Goal: Book appointment/travel/reservation

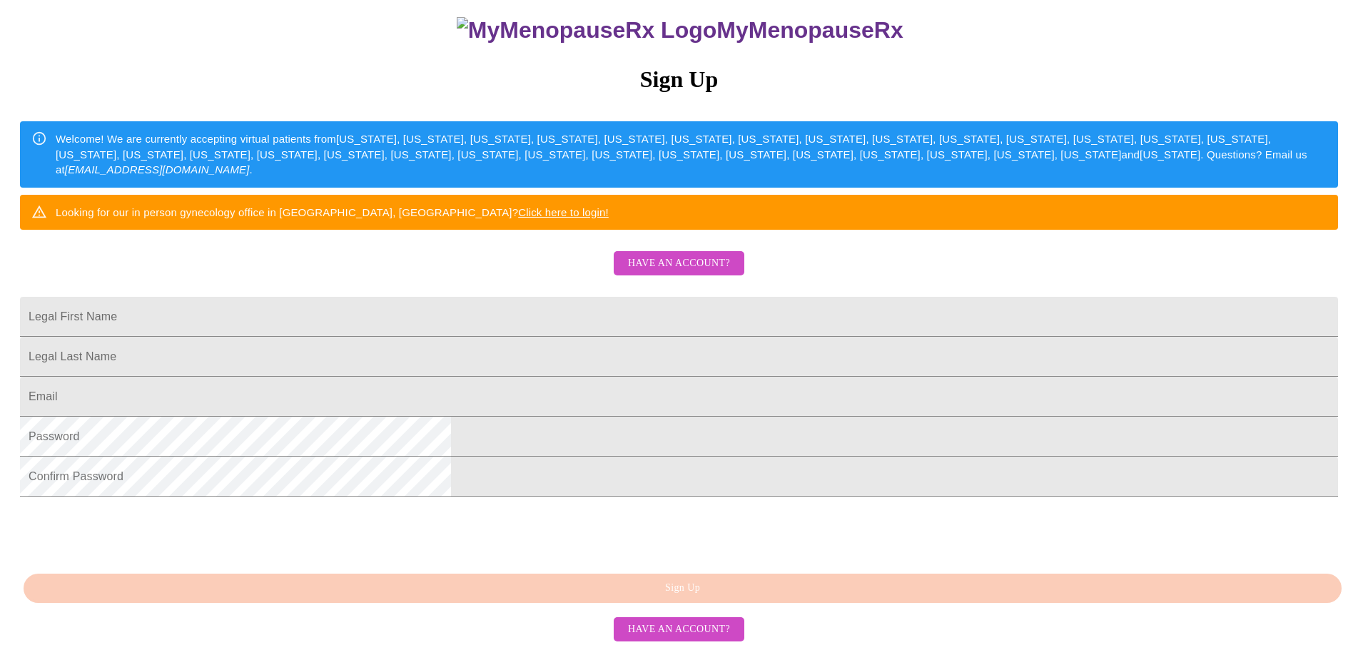
scroll to position [250, 0]
click at [538, 297] on input "Legal First Name" at bounding box center [679, 317] width 1318 height 40
type input "[PERSON_NAME]"
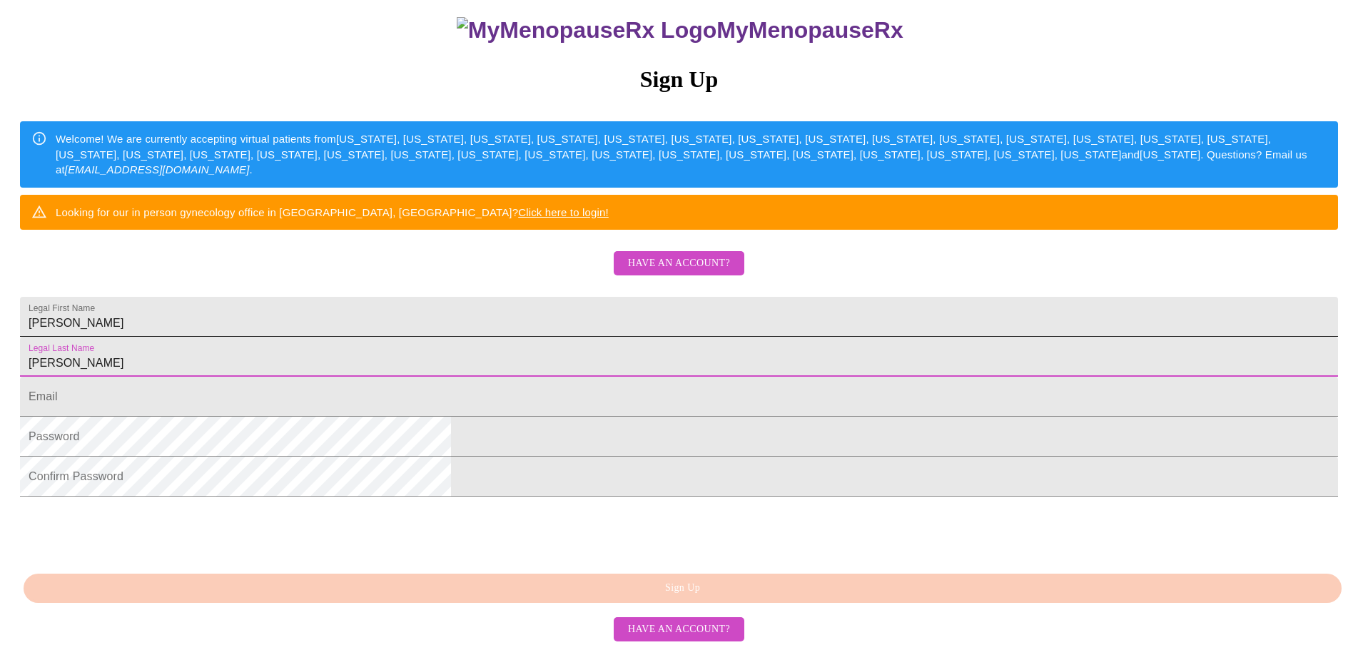
type input "[PERSON_NAME]"
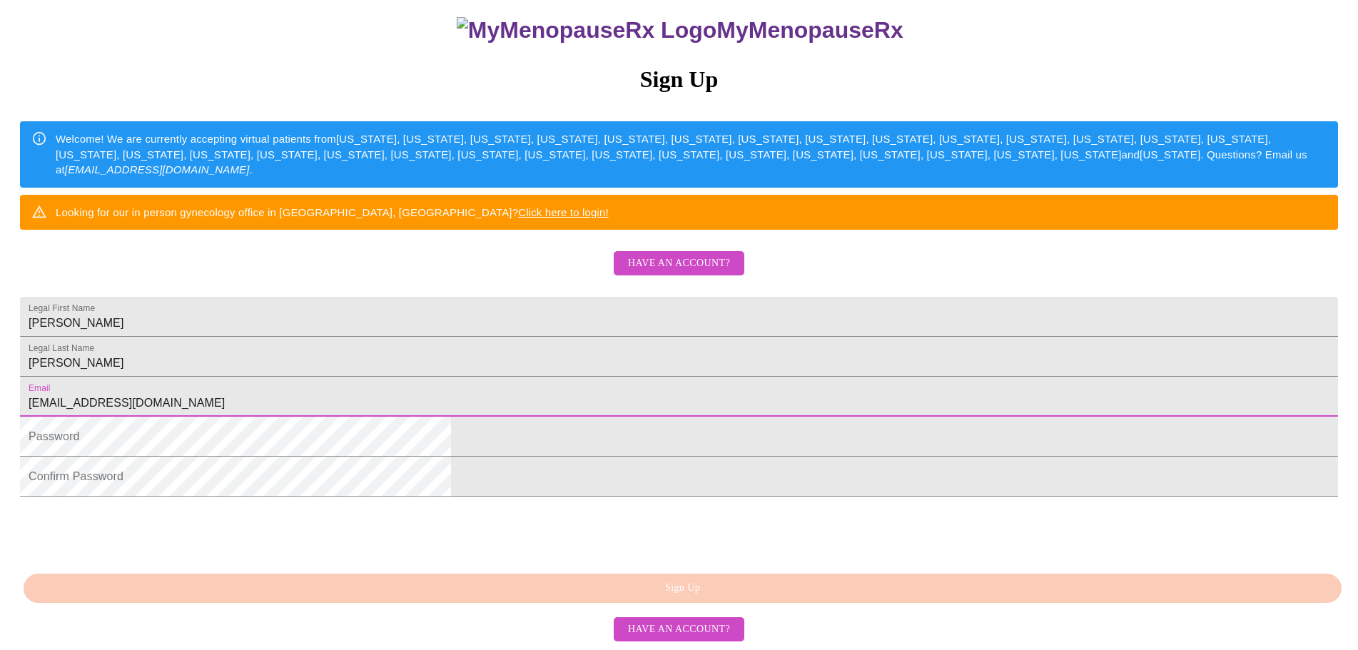
type input "[EMAIL_ADDRESS][DOMAIN_NAME]"
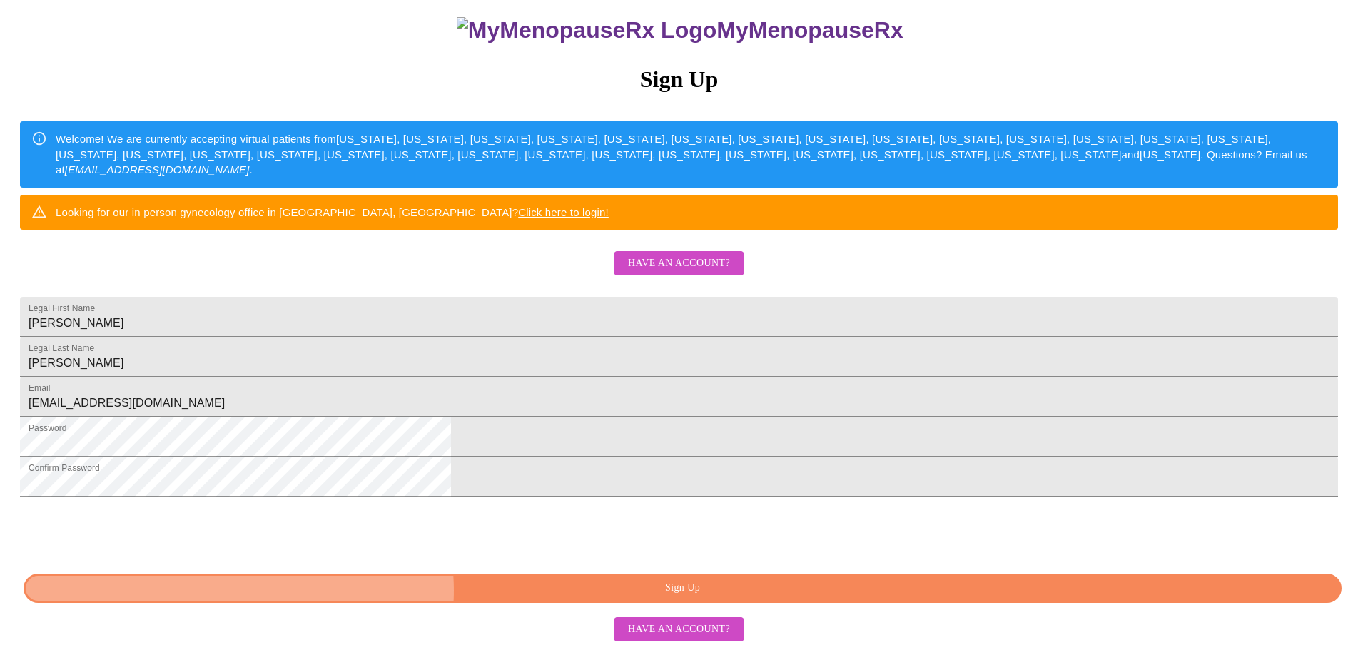
click at [680, 592] on span "Sign Up" at bounding box center [682, 588] width 1285 height 18
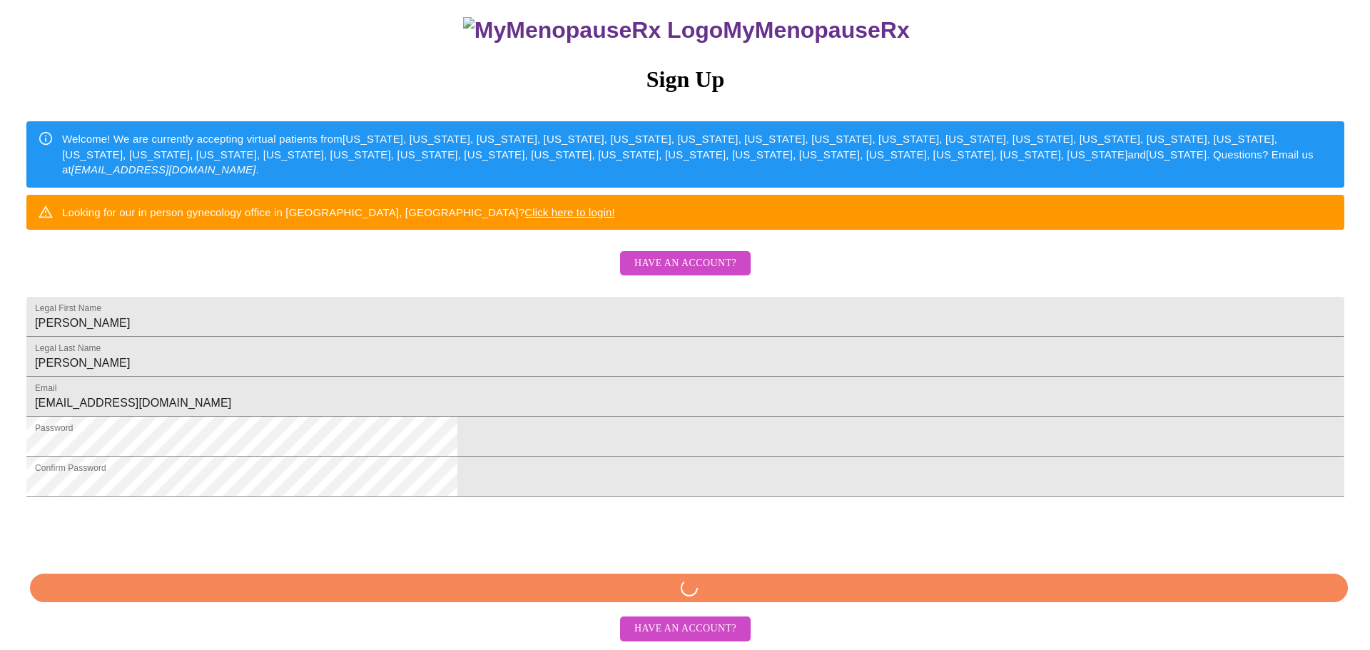
scroll to position [195, 0]
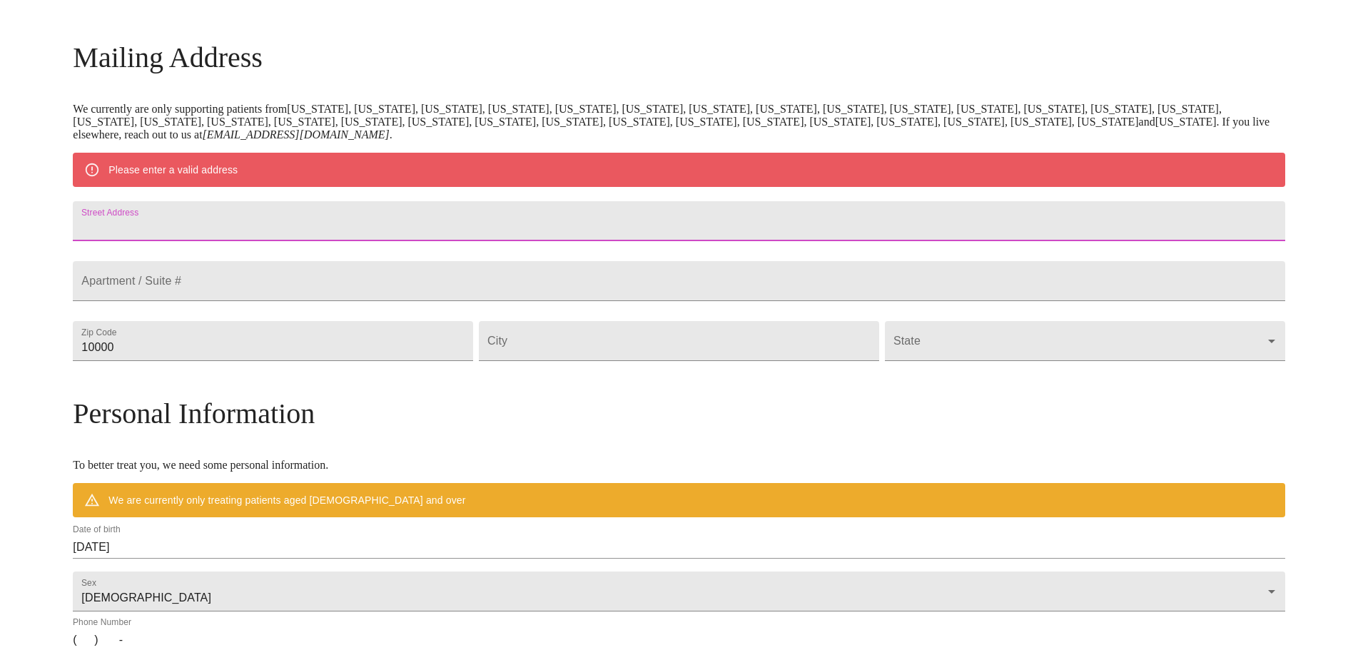
click at [365, 230] on input "Street Address" at bounding box center [679, 221] width 1212 height 40
type input "[STREET_ADDRESS]"
type input "76255"
click at [634, 361] on input "Street Address" at bounding box center [679, 341] width 400 height 40
type input "Nocona"
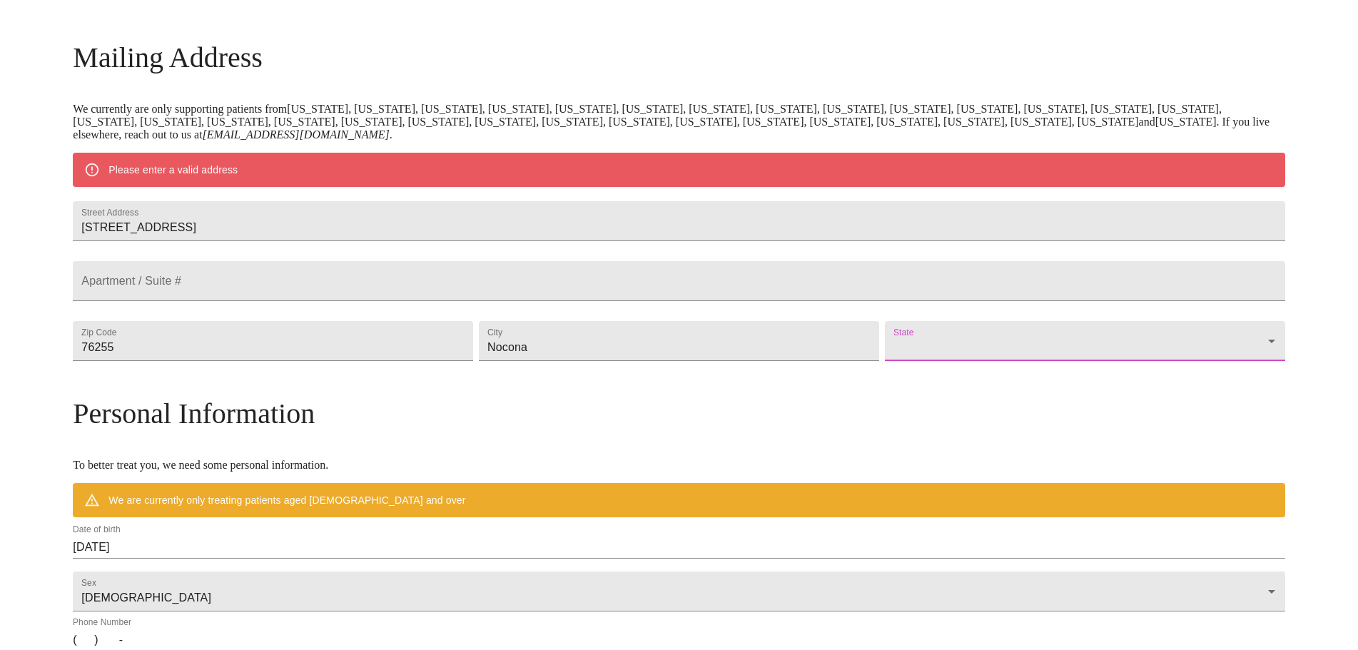
click at [928, 368] on body "MyMenopauseRx Welcome to MyMenopauseRx Since it's your first time here, you'll …" at bounding box center [679, 367] width 1347 height 1113
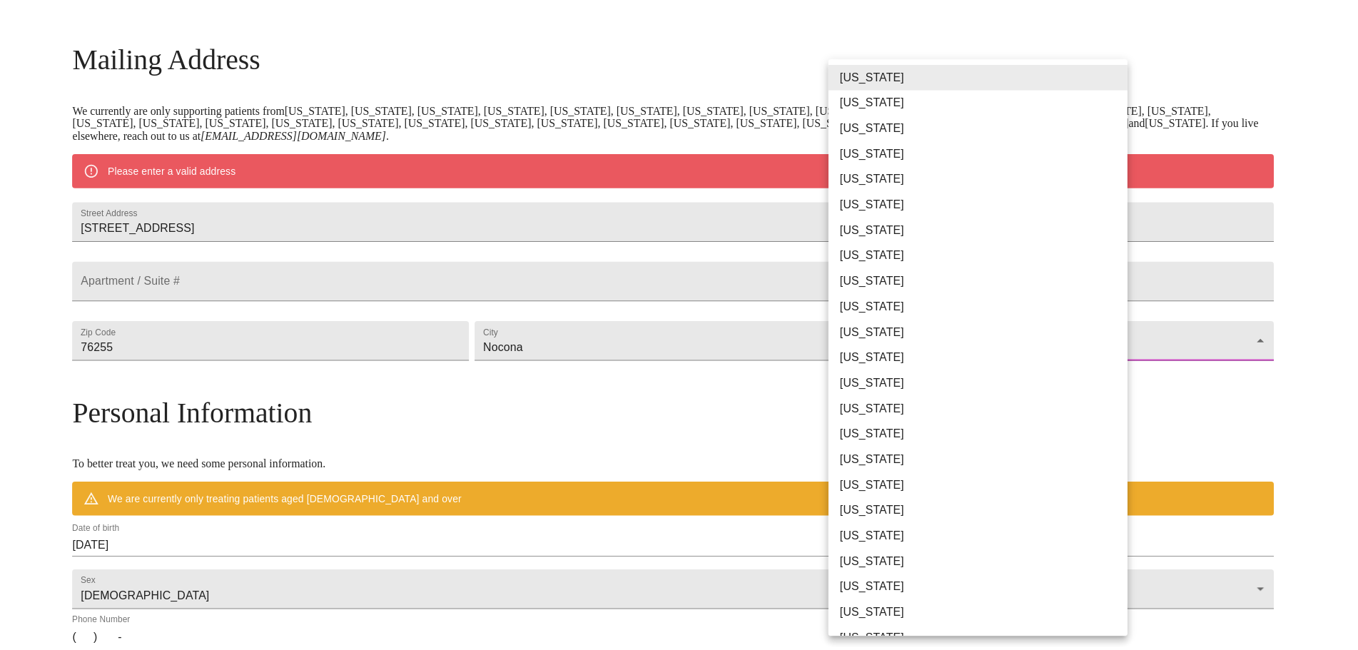
scroll to position [714, 0]
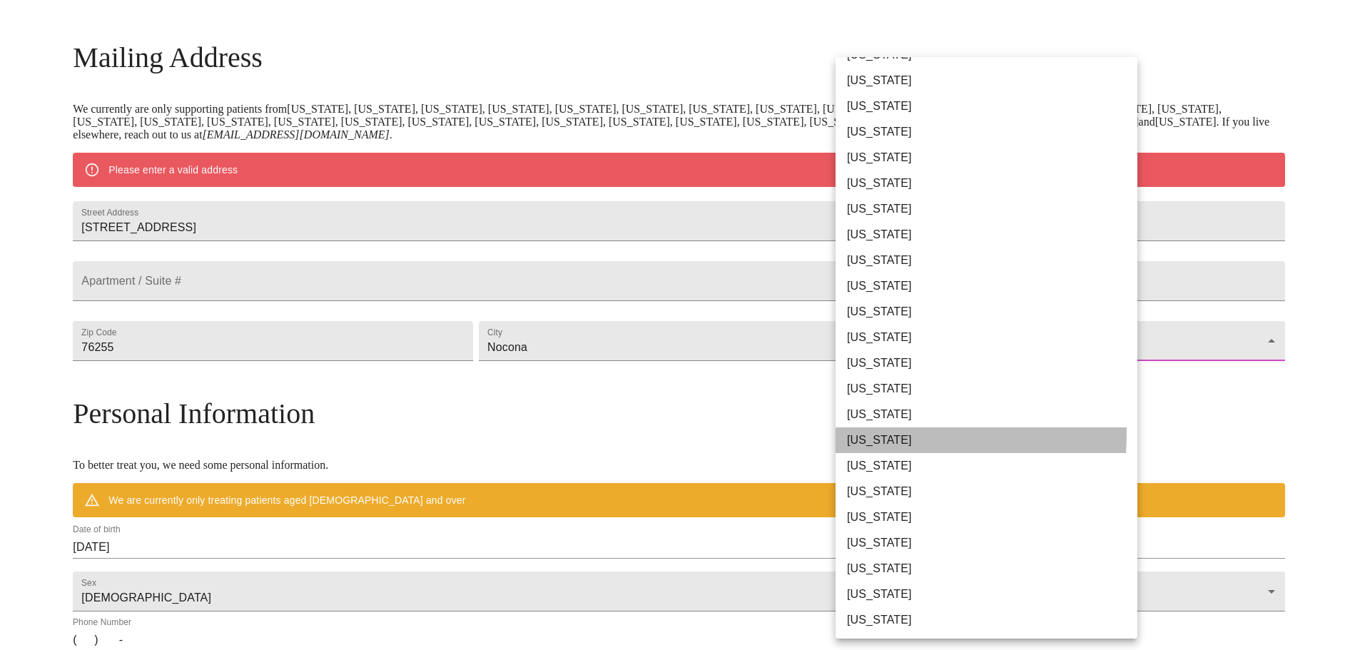
click at [862, 433] on li "[US_STATE]" at bounding box center [993, 440] width 314 height 26
type input "[US_STATE]"
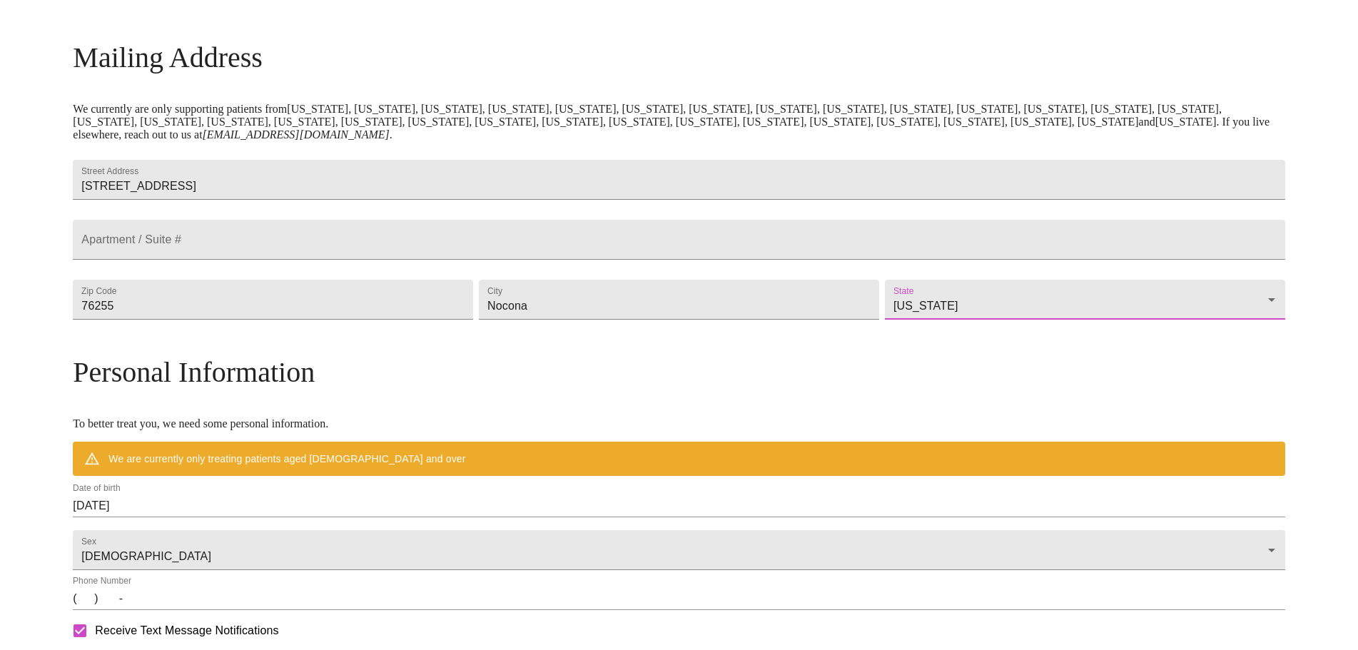
click at [846, 389] on h3 "Personal Information" at bounding box center [679, 372] width 1212 height 34
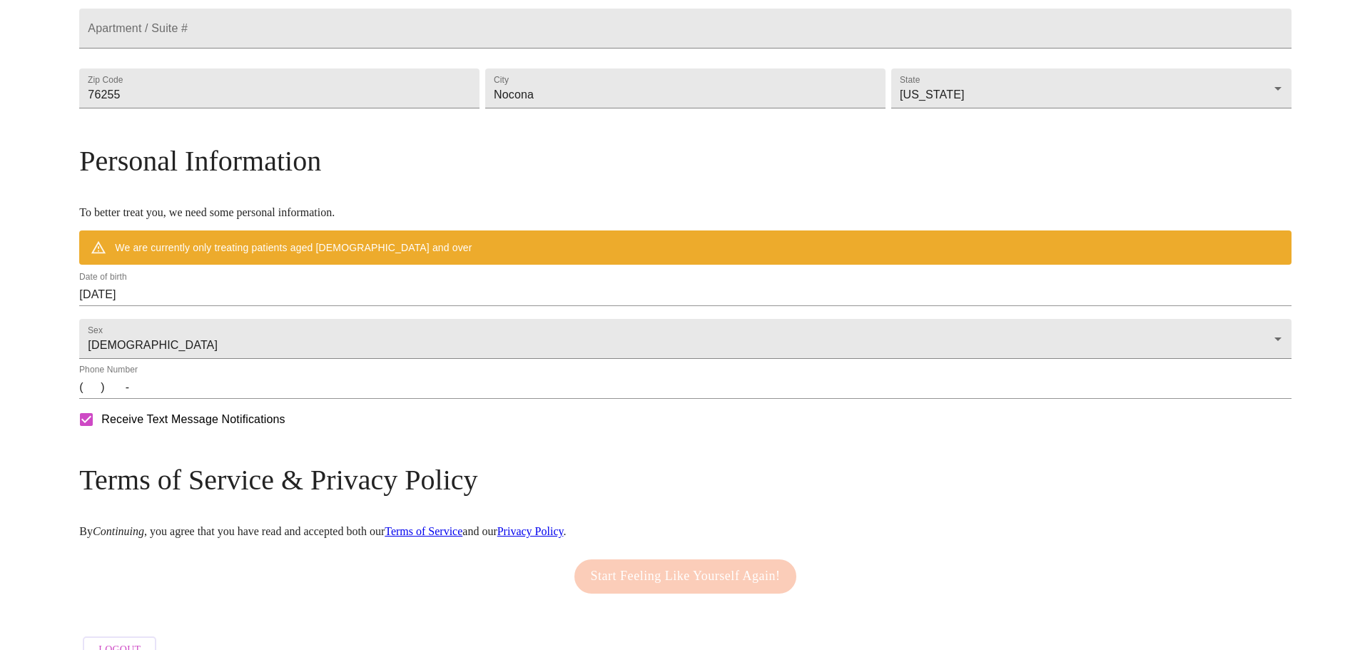
scroll to position [409, 0]
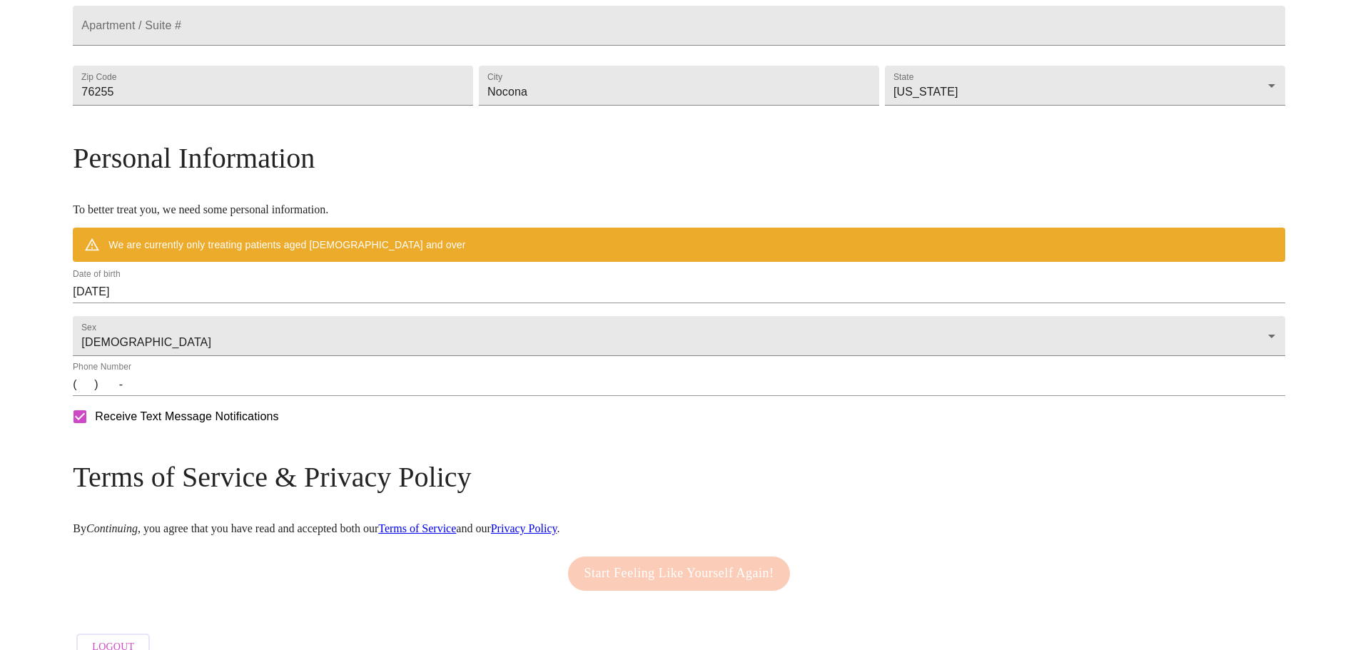
click at [121, 279] on label "Date of birth" at bounding box center [97, 274] width 48 height 9
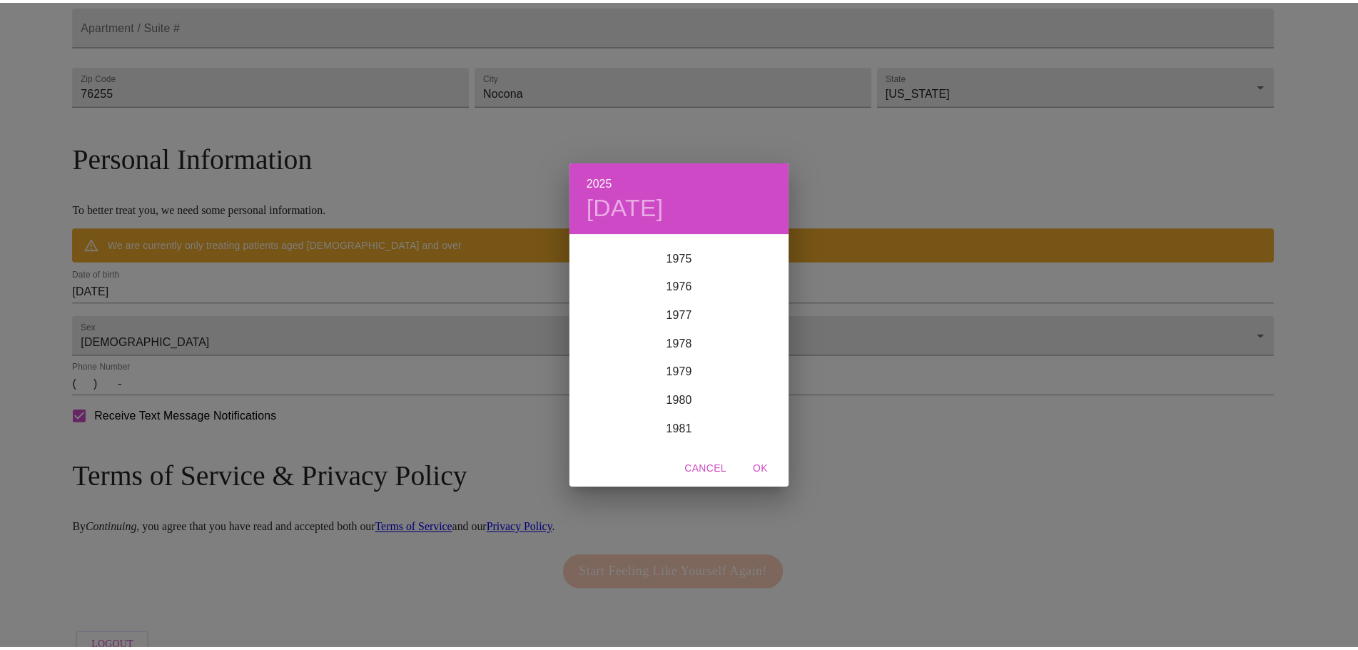
scroll to position [2084, 0]
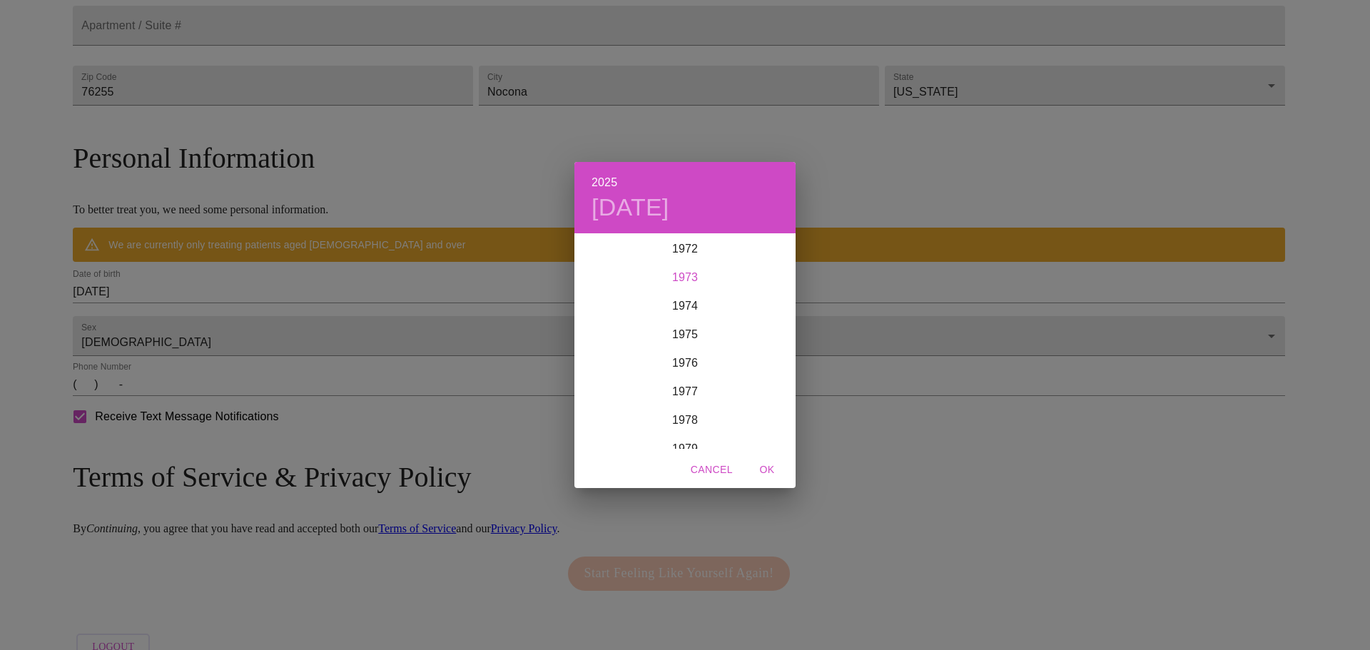
click at [679, 277] on div "1973" at bounding box center [684, 277] width 221 height 29
click at [761, 256] on div "Mar" at bounding box center [759, 262] width 74 height 54
click at [628, 387] on p "19" at bounding box center [627, 386] width 11 height 14
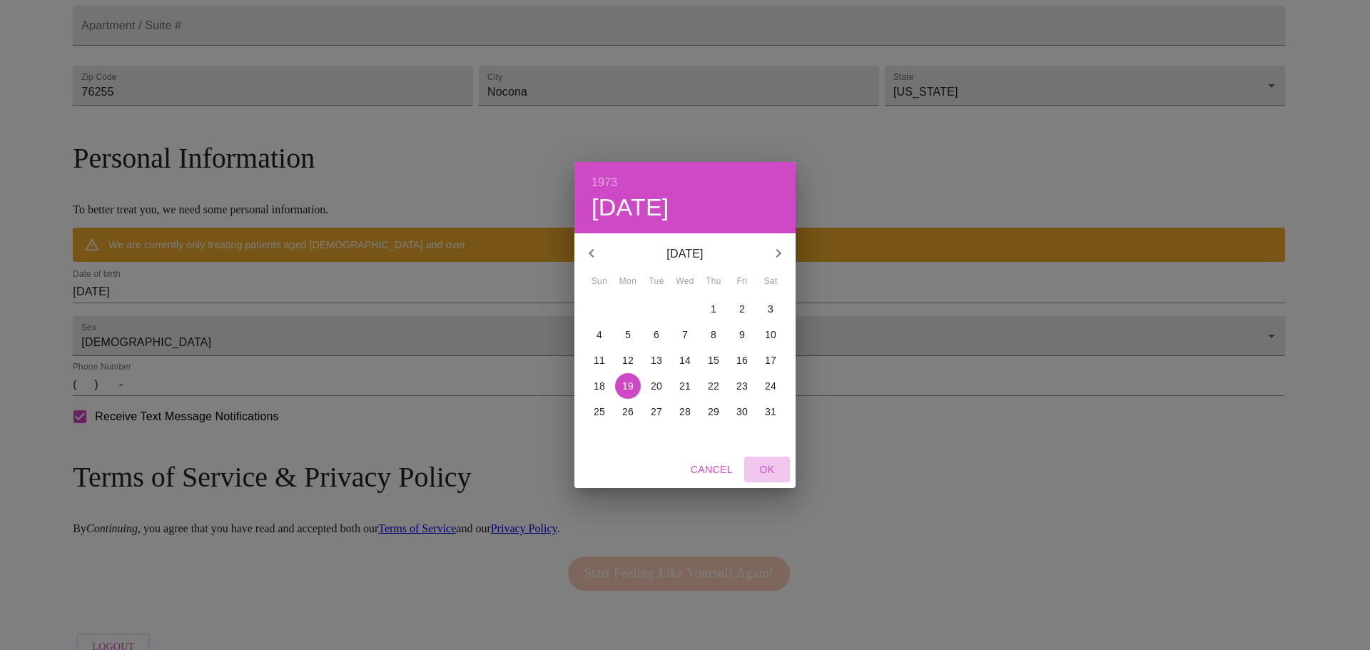
click at [769, 474] on span "OK" at bounding box center [767, 470] width 34 height 18
type input "[DATE]"
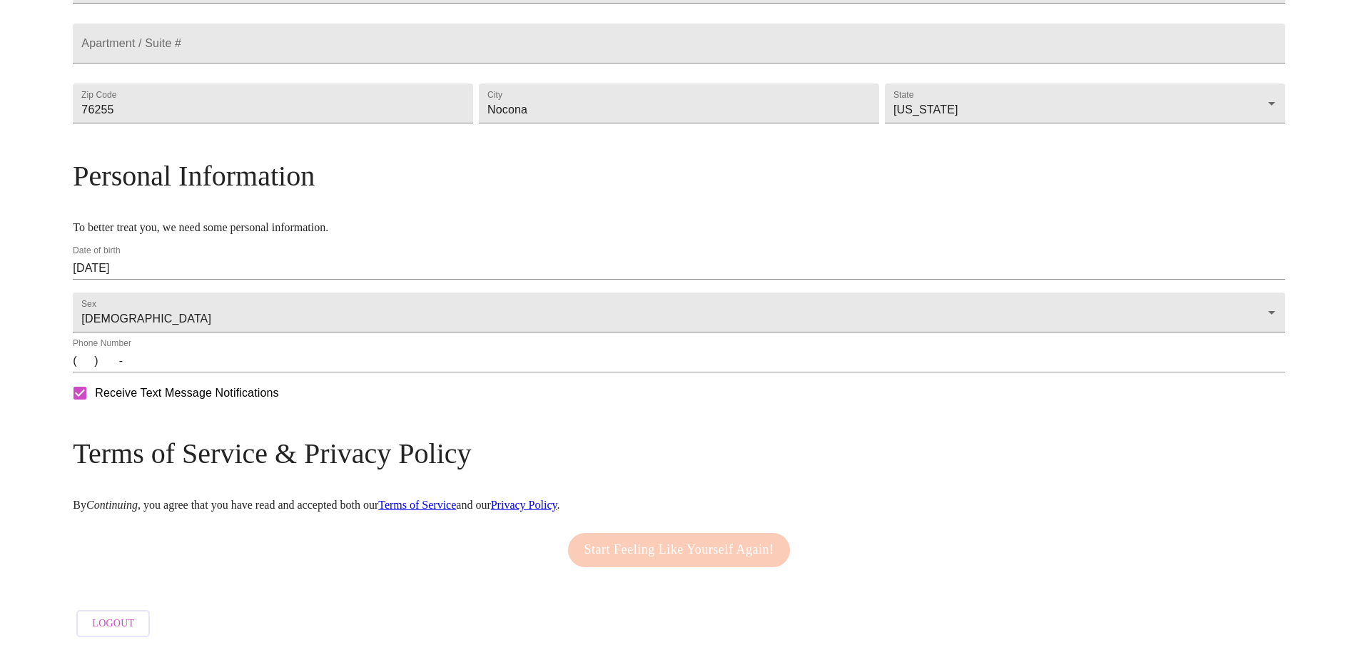
click at [229, 373] on input "(   )    -" at bounding box center [679, 361] width 1212 height 23
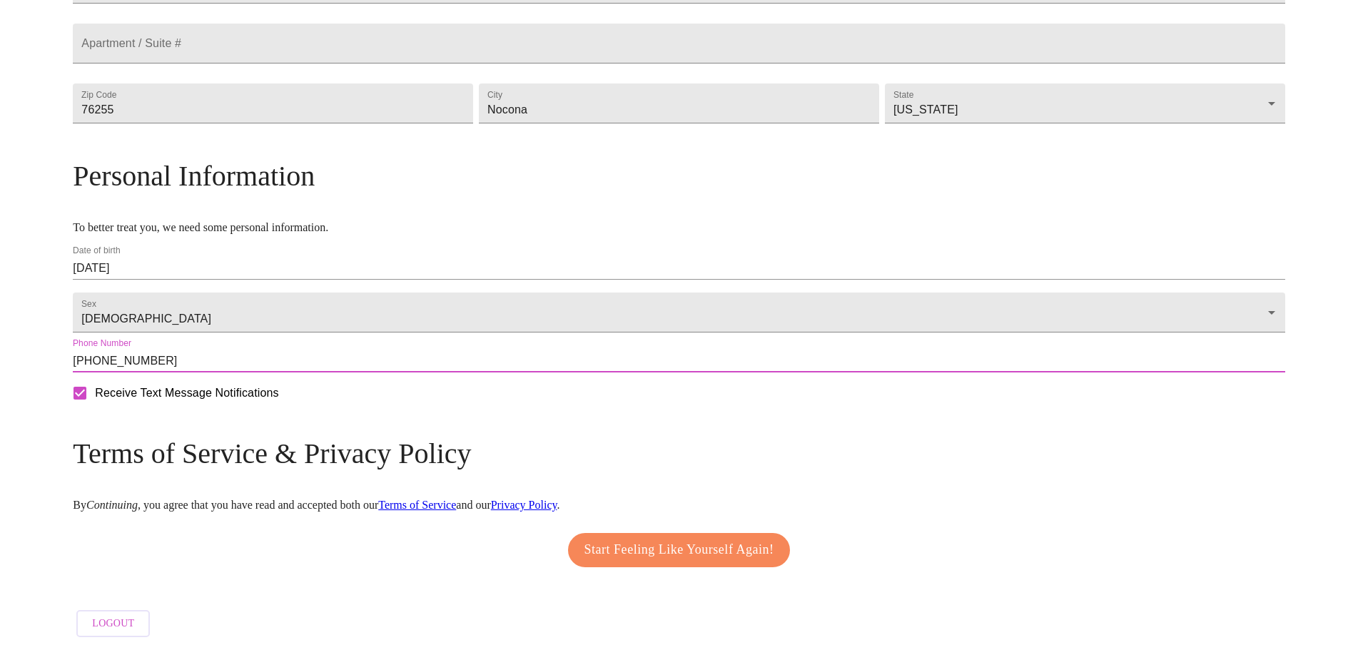
type input "[PHONE_NUMBER]"
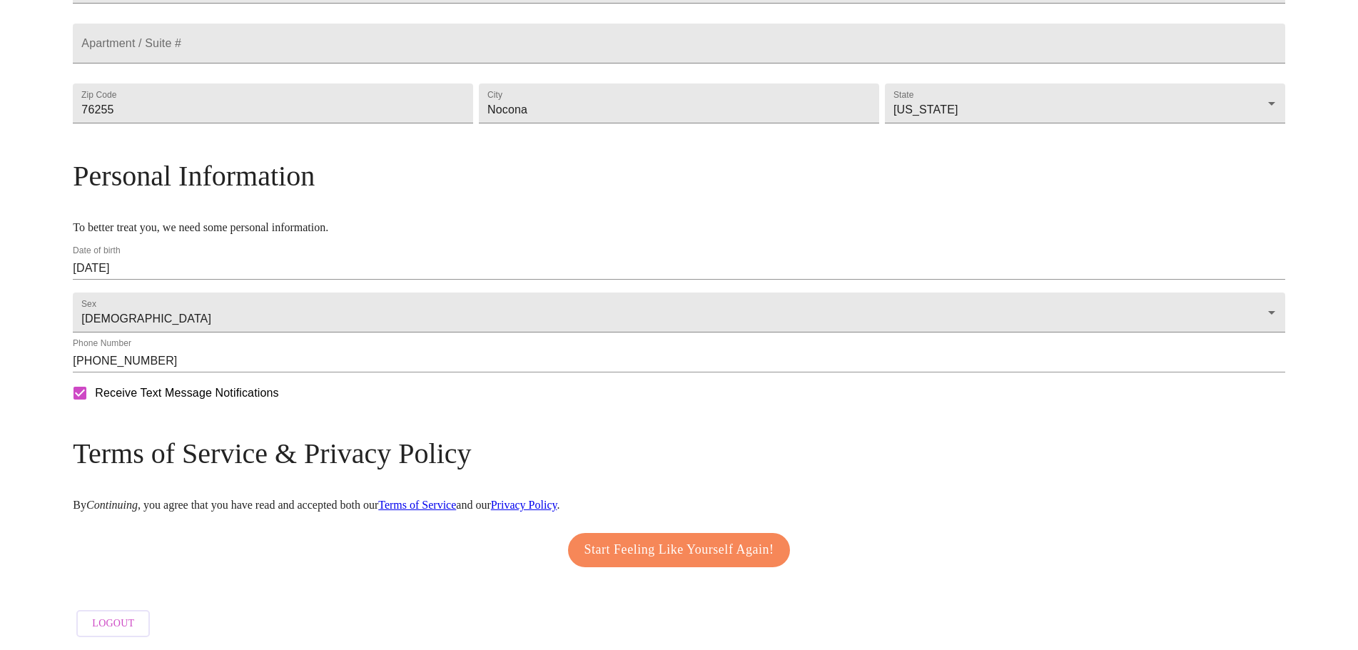
click at [884, 466] on div "Mailing Address We currently are only supporting patients from [US_STATE], [US_…" at bounding box center [679, 244] width 1212 height 800
click at [641, 539] on span "Start Feeling Like Yourself Again!" at bounding box center [679, 550] width 190 height 23
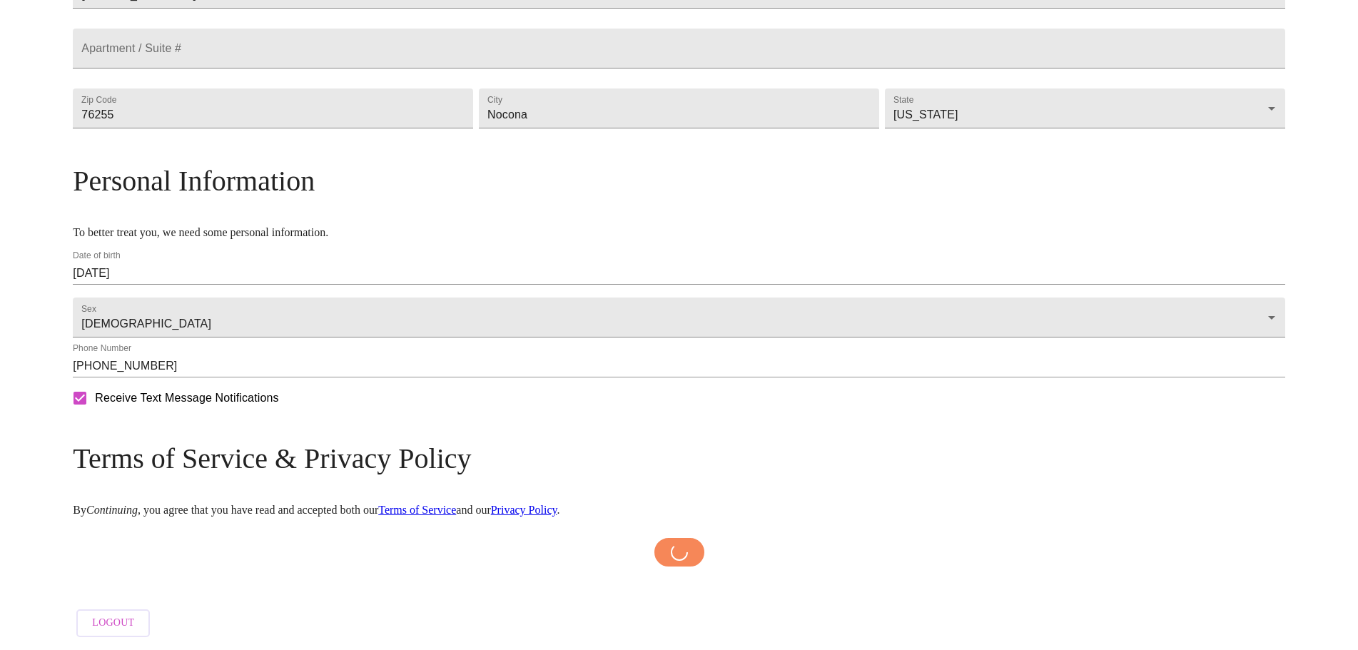
scroll to position [427, 0]
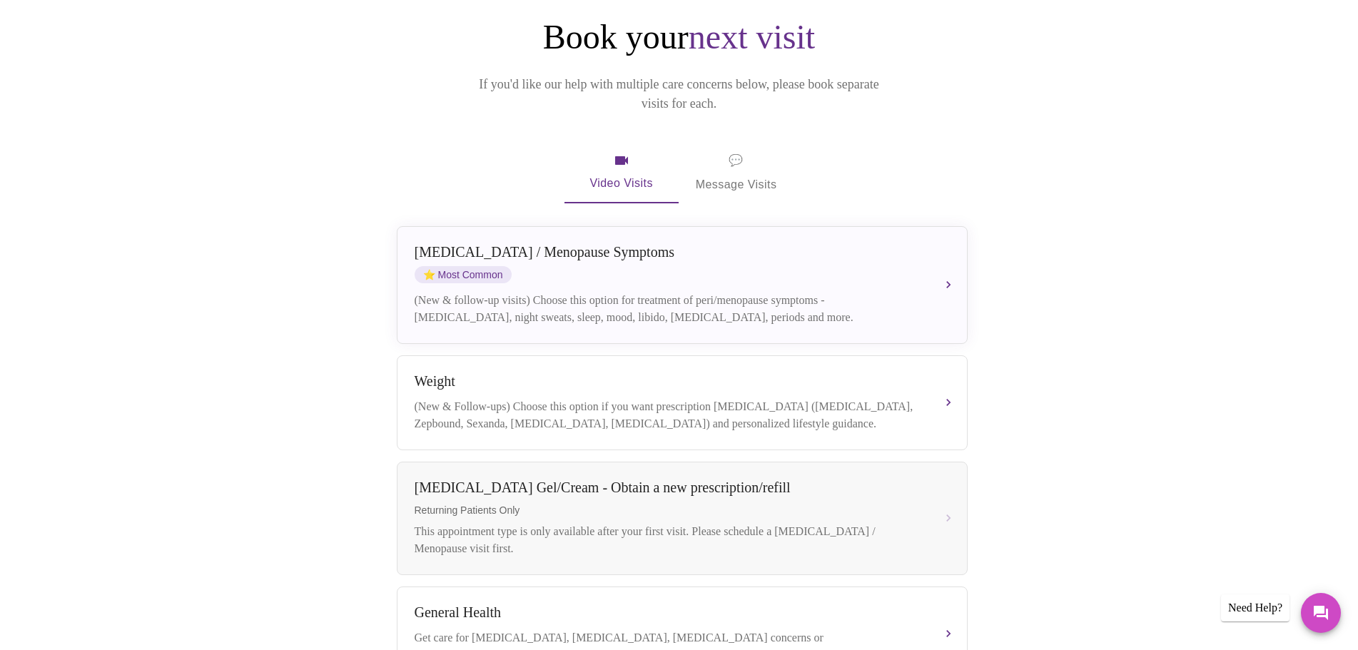
scroll to position [214, 0]
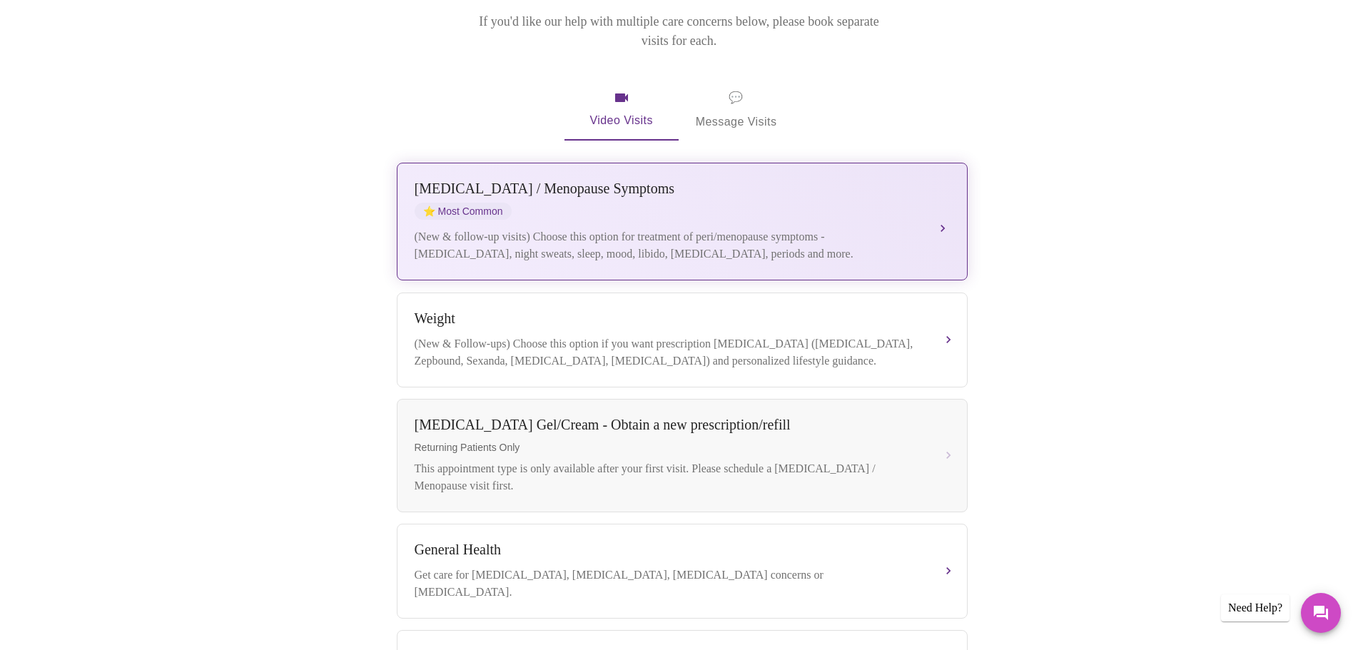
click at [941, 203] on button "[MEDICAL_DATA] / Menopause Symptoms ⭐ Most Common (New & follow-up visits) Choo…" at bounding box center [682, 222] width 571 height 118
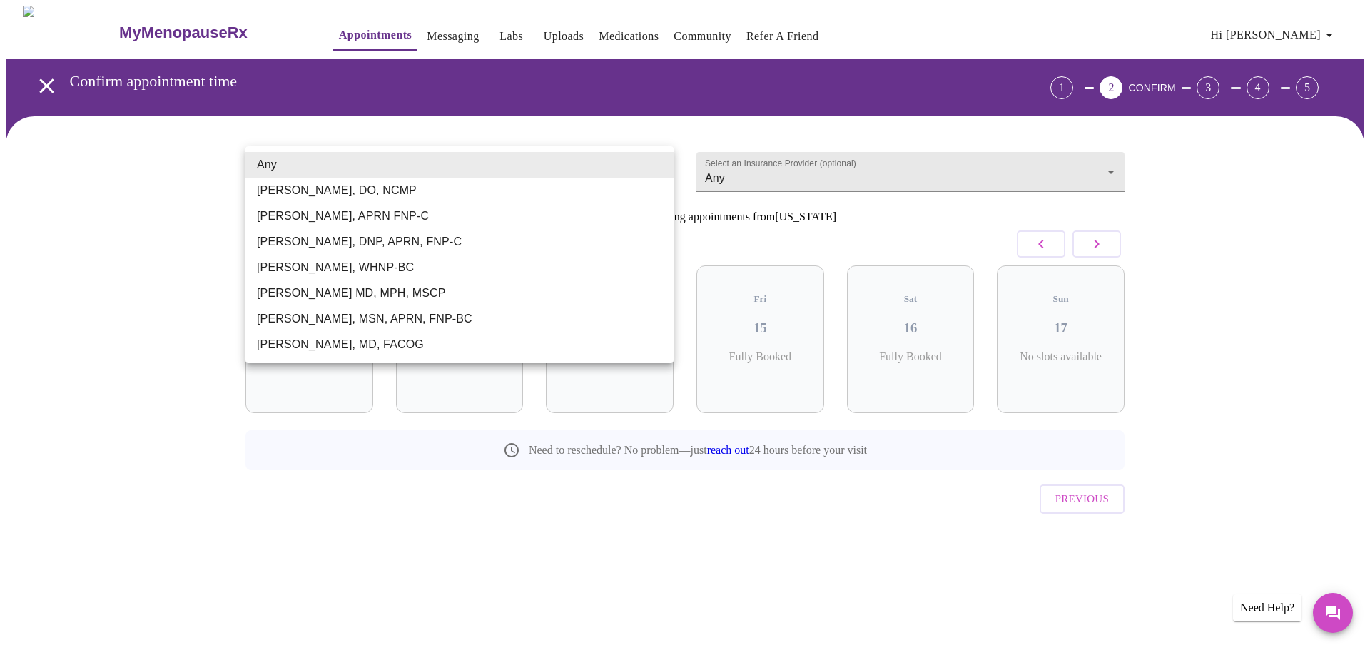
click at [268, 163] on body "MyMenopauseRx Appointments Messaging Labs Uploads Medications Community Refer a…" at bounding box center [685, 295] width 1359 height 579
click at [268, 163] on li "Any" at bounding box center [459, 165] width 428 height 26
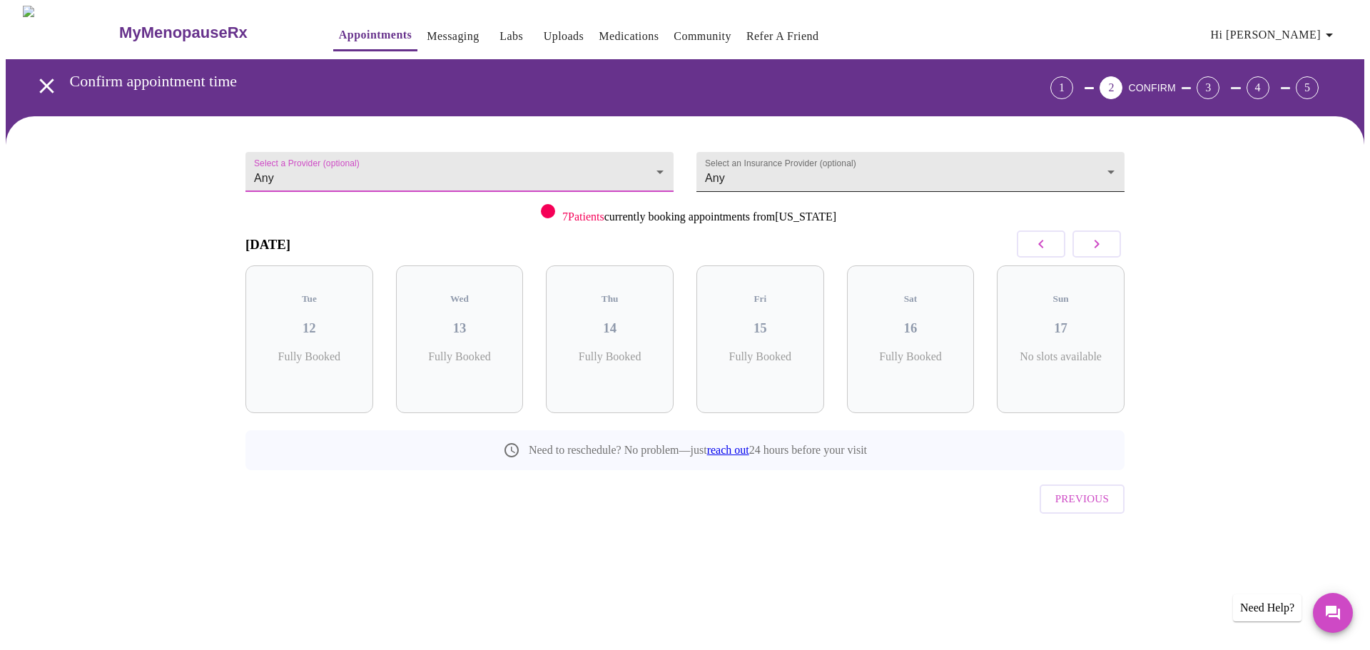
click at [820, 171] on body "MyMenopauseRx Appointments Messaging Labs Uploads Medications Community Refer a…" at bounding box center [685, 295] width 1359 height 579
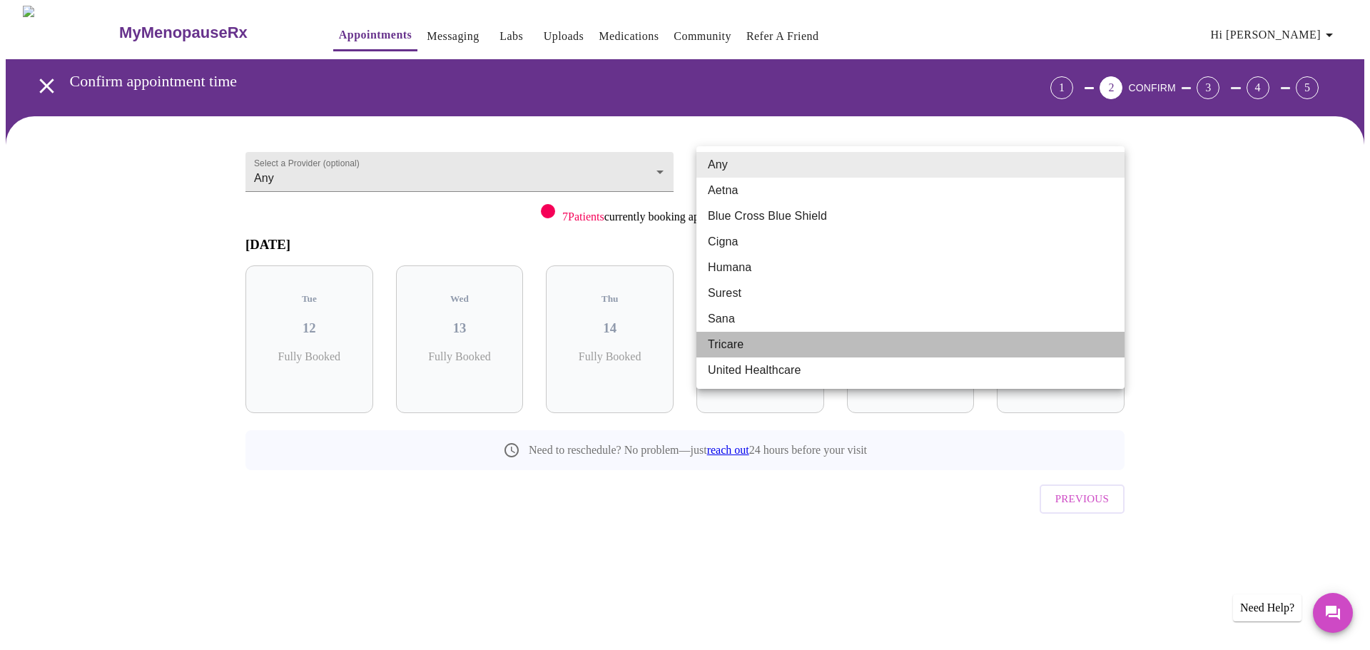
click at [728, 346] on li "Tricare" at bounding box center [911, 345] width 428 height 26
type input "Tricare"
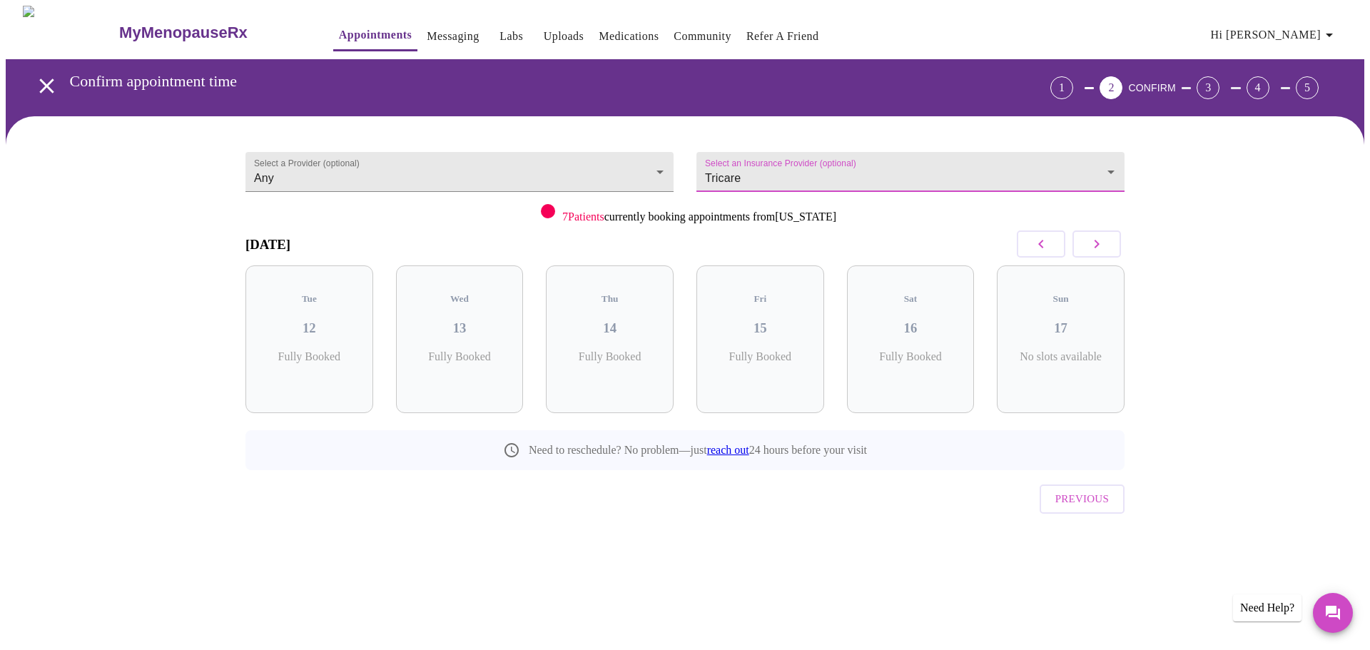
click at [1103, 240] on icon "button" at bounding box center [1096, 244] width 17 height 17
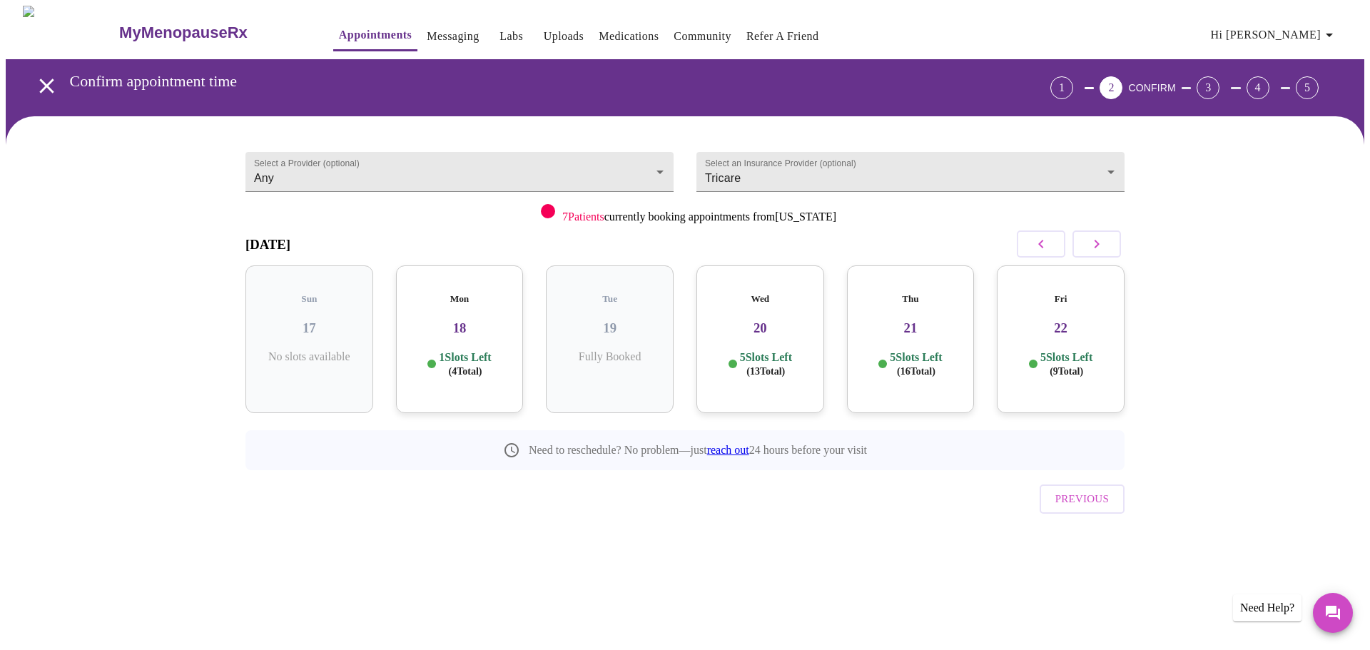
click at [462, 320] on h3 "18" at bounding box center [459, 328] width 105 height 16
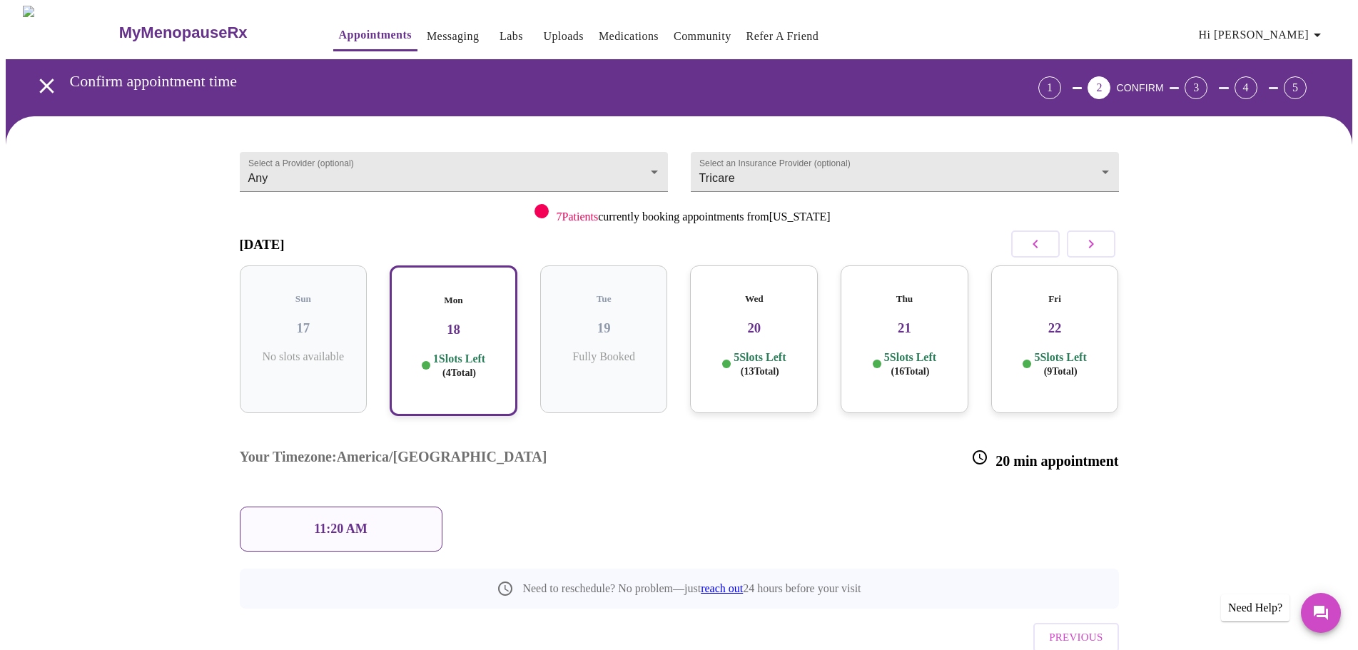
click at [351, 522] on p "11:20 AM" at bounding box center [341, 529] width 54 height 15
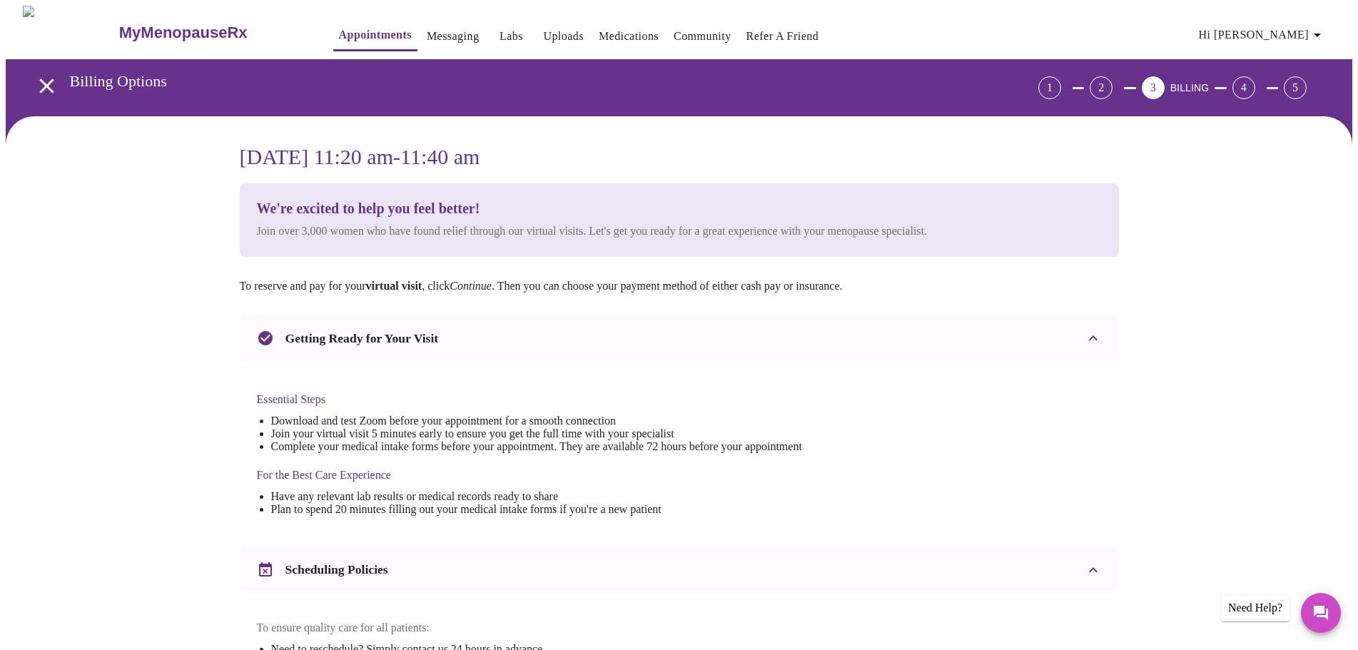
click at [198, 330] on div "[DATE] 11:20 am - 11:40 am We're excited to help you feel better! Join over 3,0…" at bounding box center [679, 565] width 1347 height 898
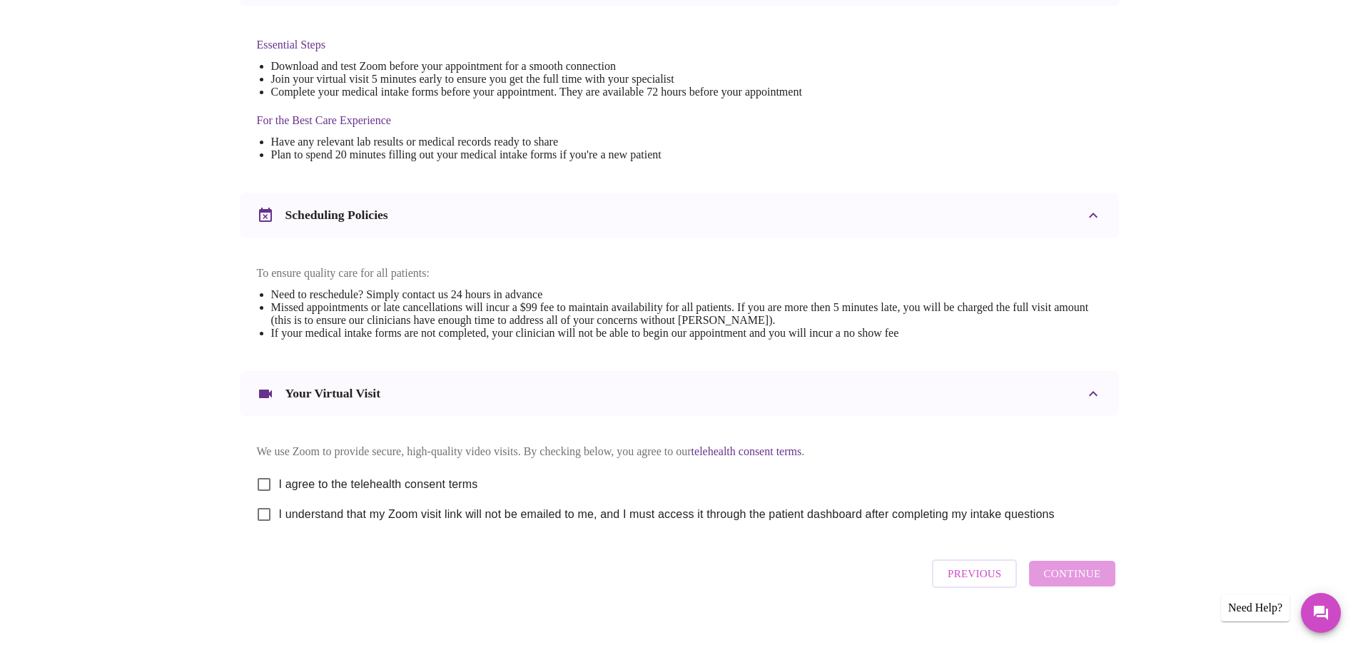
scroll to position [385, 0]
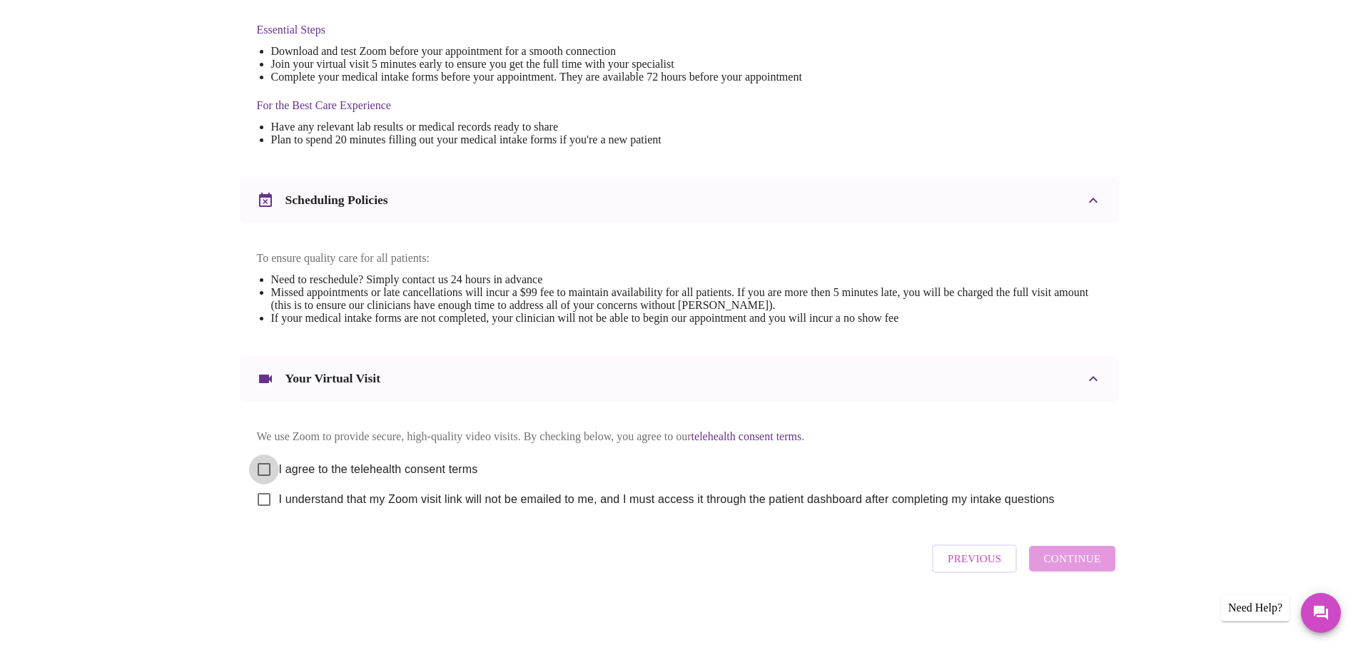
click at [267, 464] on input "I agree to the telehealth consent terms" at bounding box center [264, 470] width 30 height 30
checkbox input "true"
click at [265, 496] on input "I understand that my Zoom visit link will not be emailed to me, and I must acce…" at bounding box center [264, 500] width 30 height 30
checkbox input "true"
click at [1084, 567] on span "Continue" at bounding box center [1071, 559] width 57 height 19
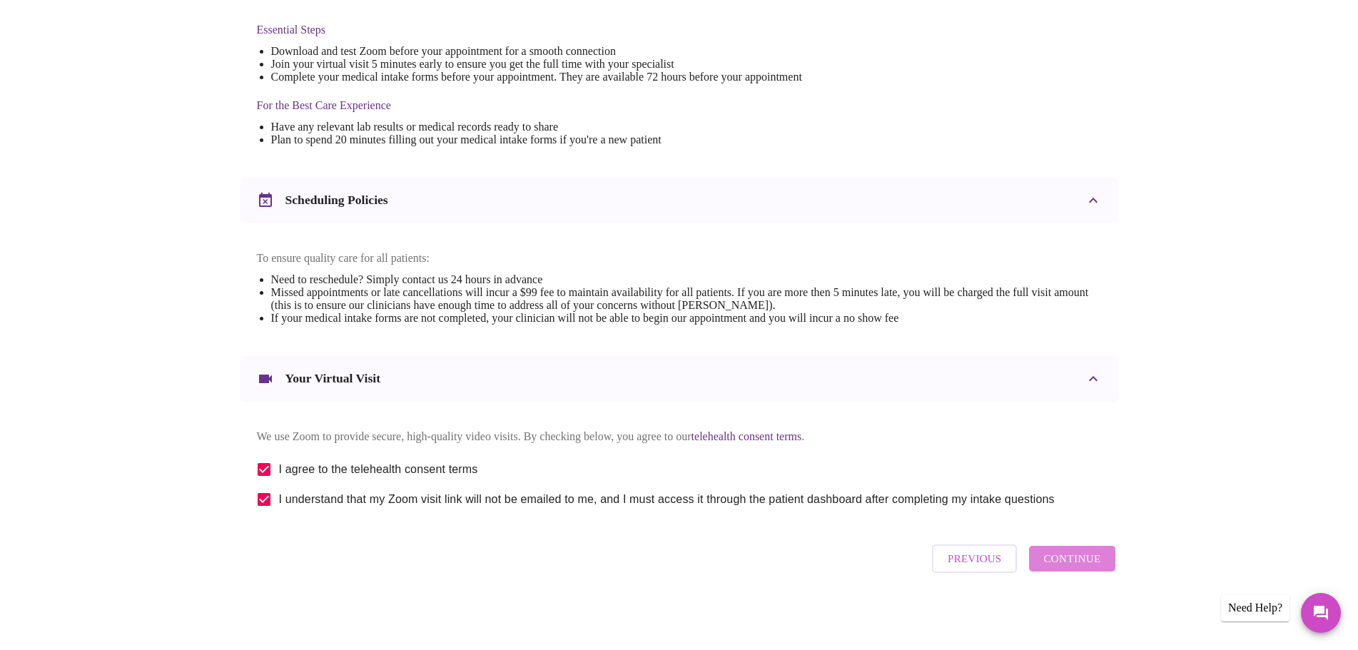
scroll to position [0, 0]
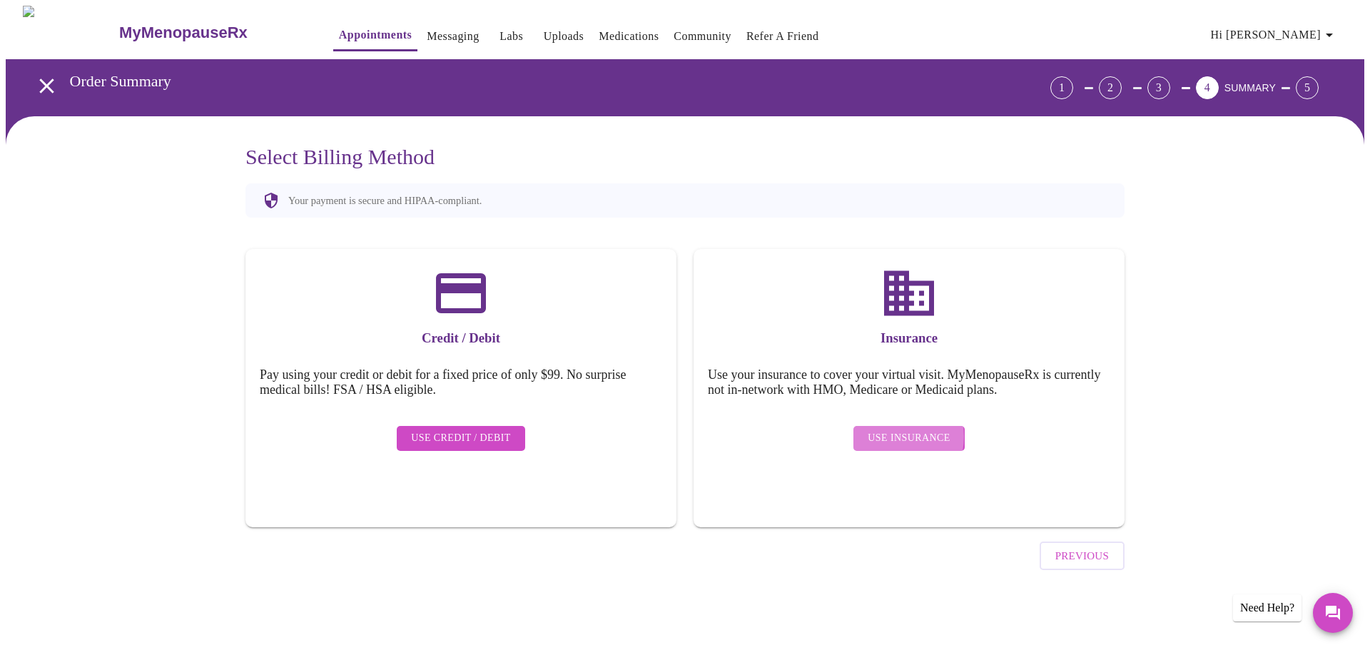
click at [893, 430] on span "Use Insurance" at bounding box center [909, 439] width 82 height 18
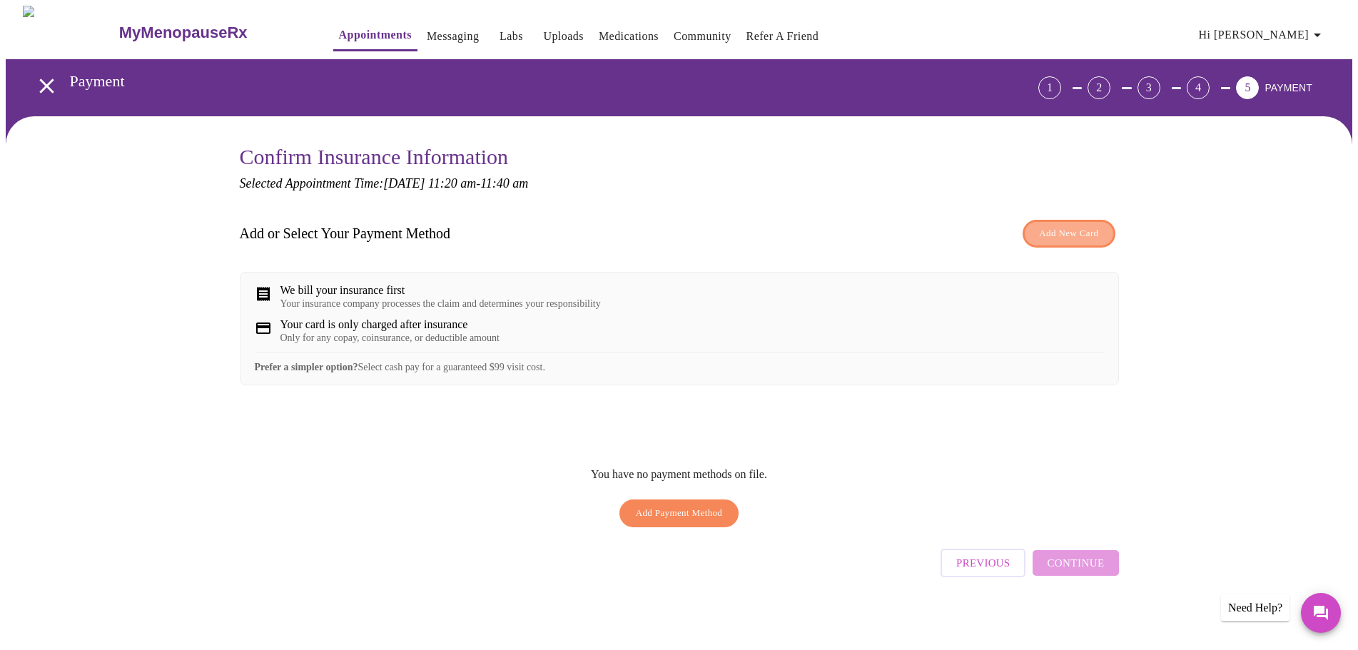
click at [1055, 233] on span "Add New Card" at bounding box center [1068, 234] width 59 height 16
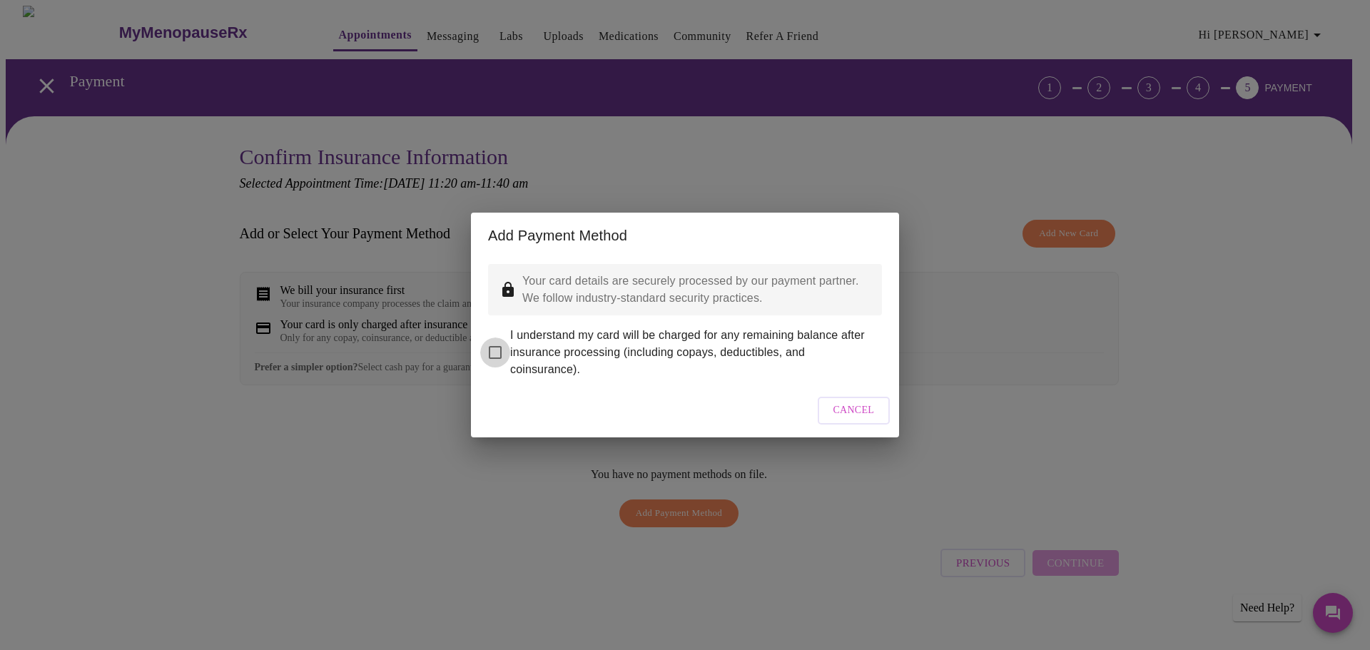
click at [494, 343] on input "I understand my card will be charged for any remaining balance after insurance …" at bounding box center [495, 353] width 30 height 30
checkbox input "true"
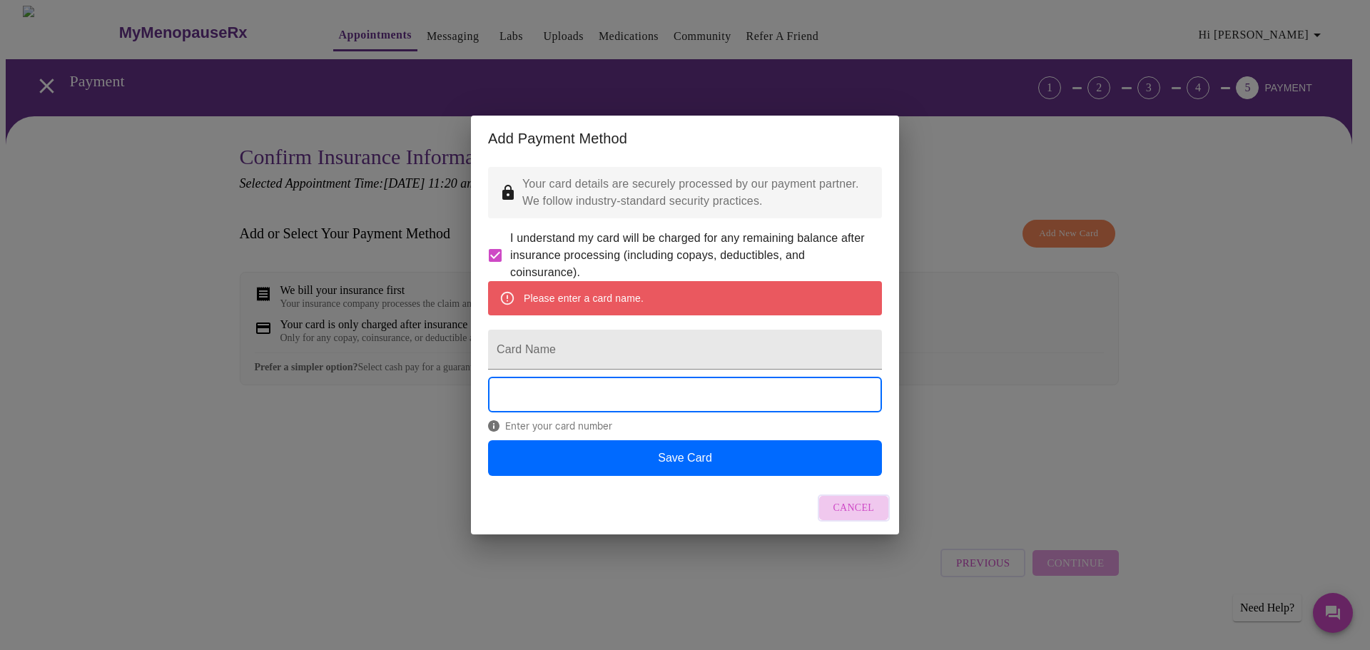
click at [851, 517] on span "Cancel" at bounding box center [854, 509] width 41 height 18
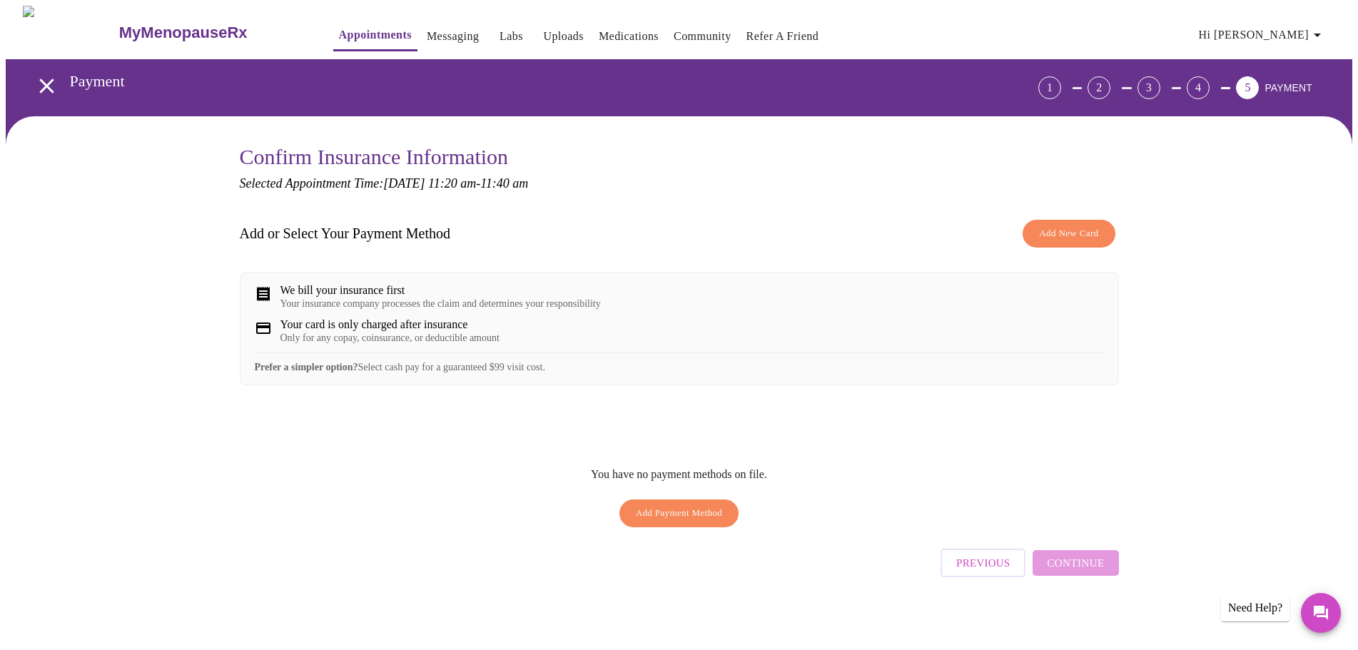
click at [986, 572] on span "Previous" at bounding box center [983, 563] width 54 height 19
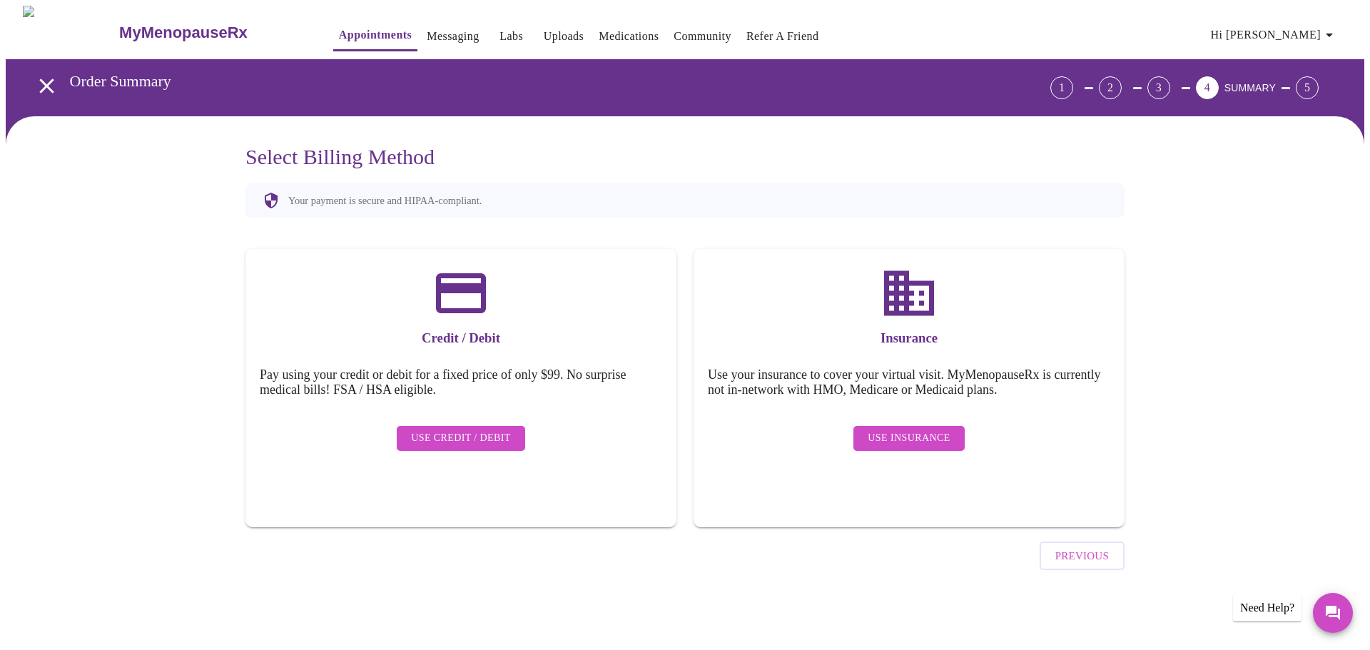
click at [930, 430] on span "Use Insurance" at bounding box center [909, 439] width 82 height 18
